Goal: Complete application form

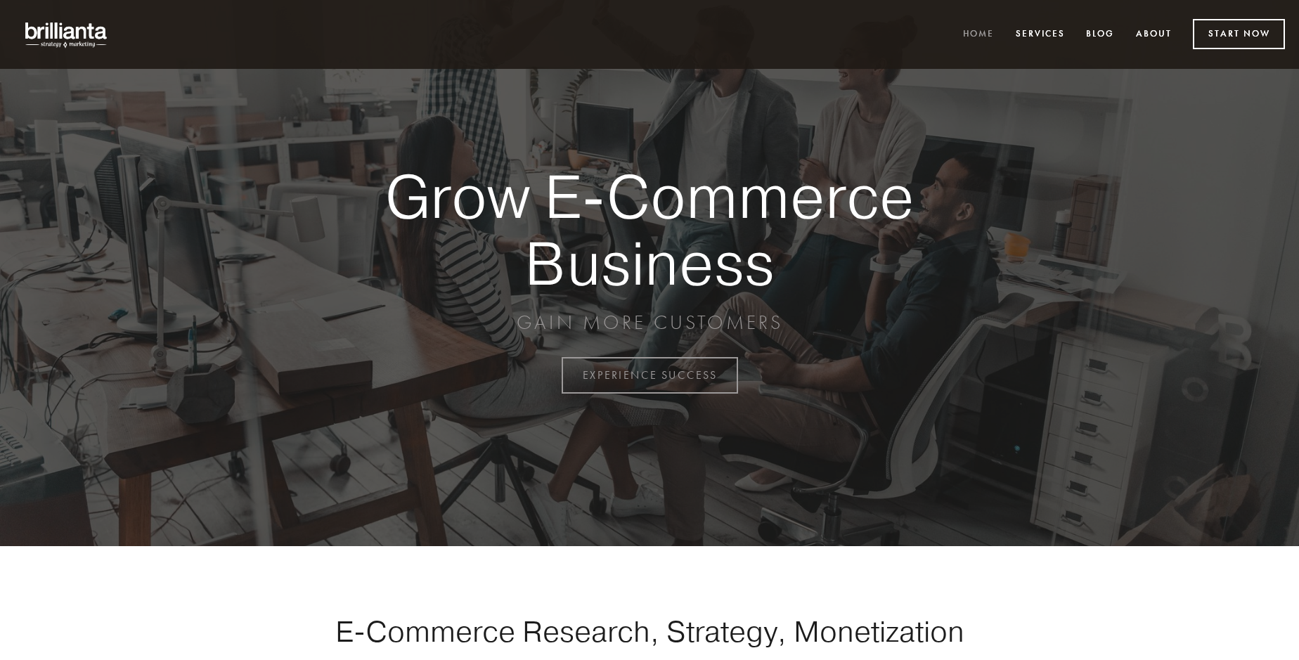
scroll to position [3685, 0]
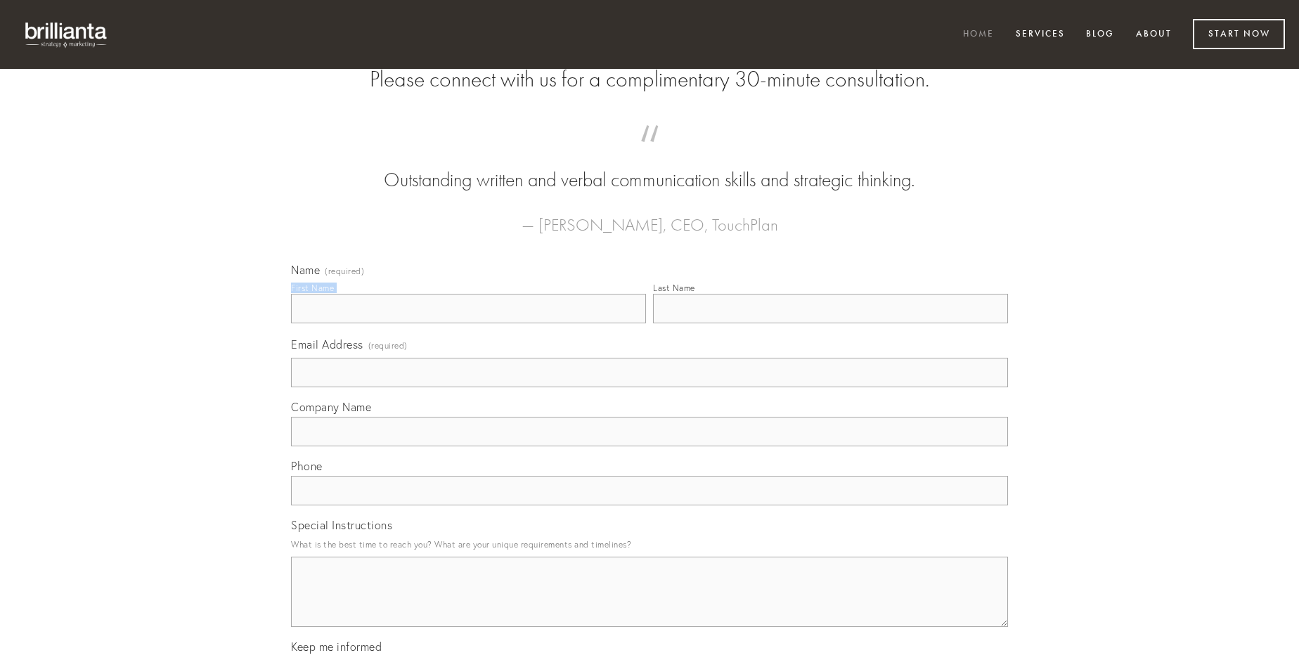
type input "[PERSON_NAME] Hills"
click at [830, 323] on input "Last Name" at bounding box center [830, 309] width 355 height 30
type input "[PERSON_NAME] Hills"
click at [650, 387] on input "Email Address (required)" at bounding box center [649, 373] width 717 height 30
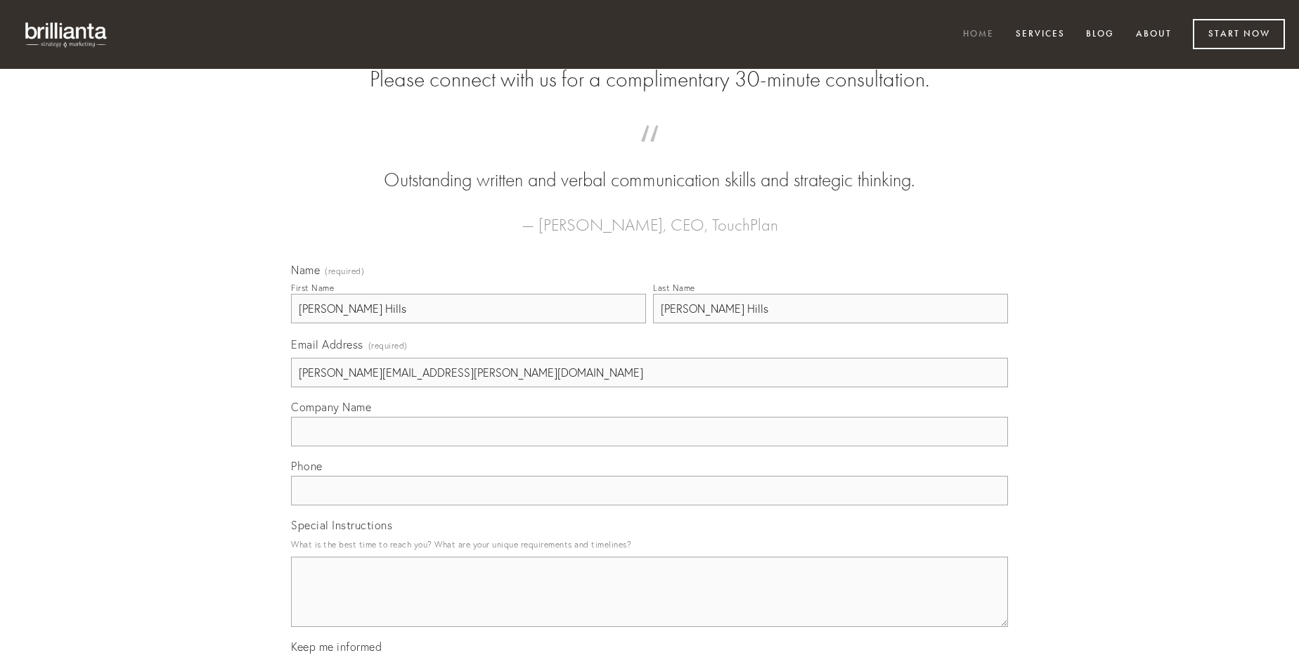
type input "[PERSON_NAME][EMAIL_ADDRESS][PERSON_NAME][DOMAIN_NAME]"
click at [650, 446] on input "Company Name" at bounding box center [649, 432] width 717 height 30
type input "ventito"
click at [650, 505] on input "text" at bounding box center [649, 491] width 717 height 30
click at [650, 605] on textarea "Special Instructions" at bounding box center [649, 592] width 717 height 70
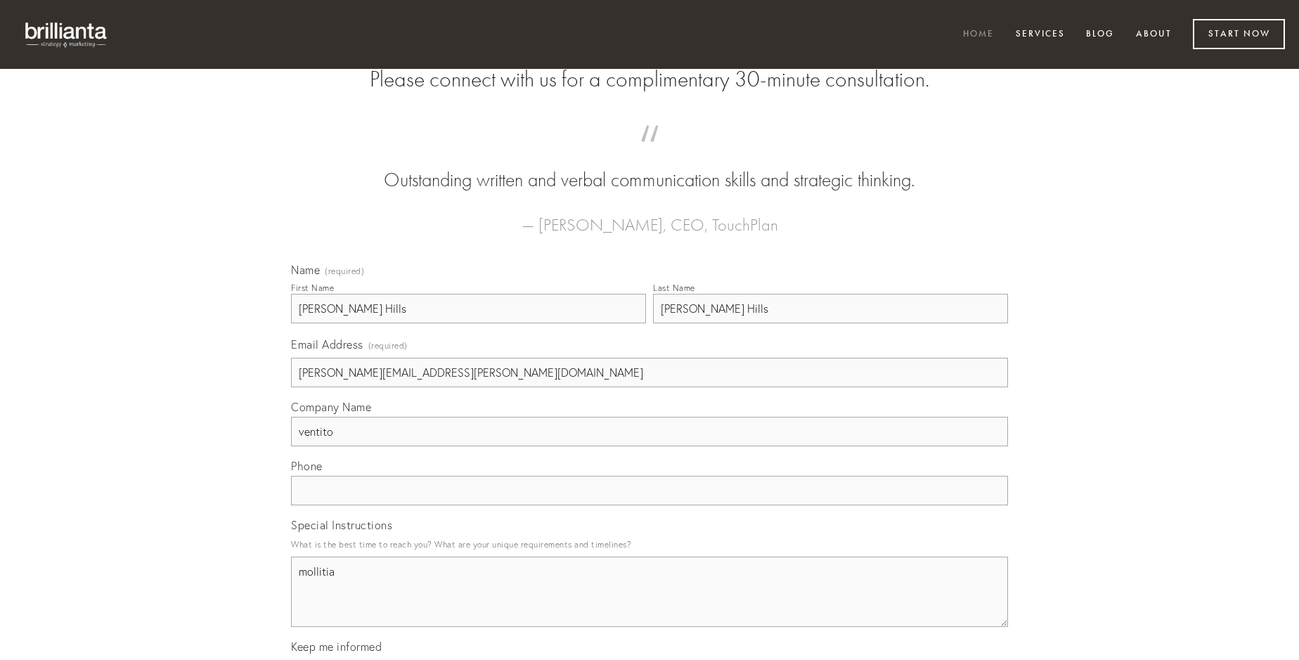
type textarea "mollitia"
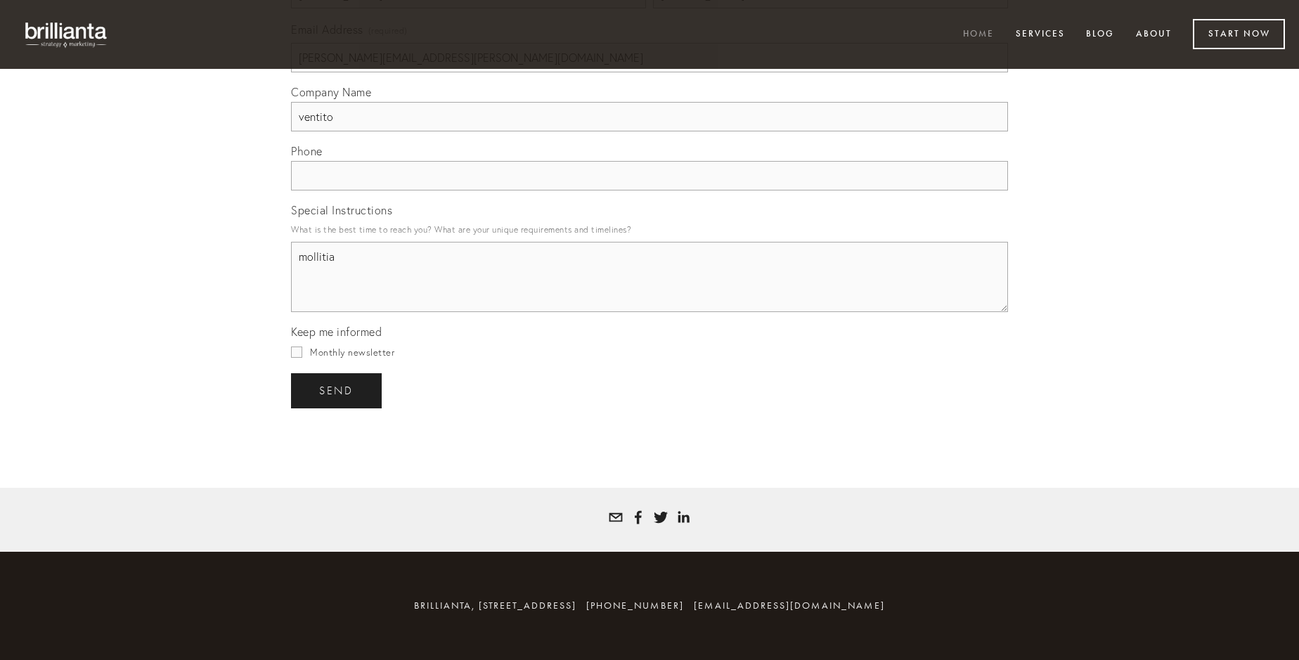
click at [337, 390] on span "send" at bounding box center [336, 391] width 34 height 13
